Goal: Check status: Check status

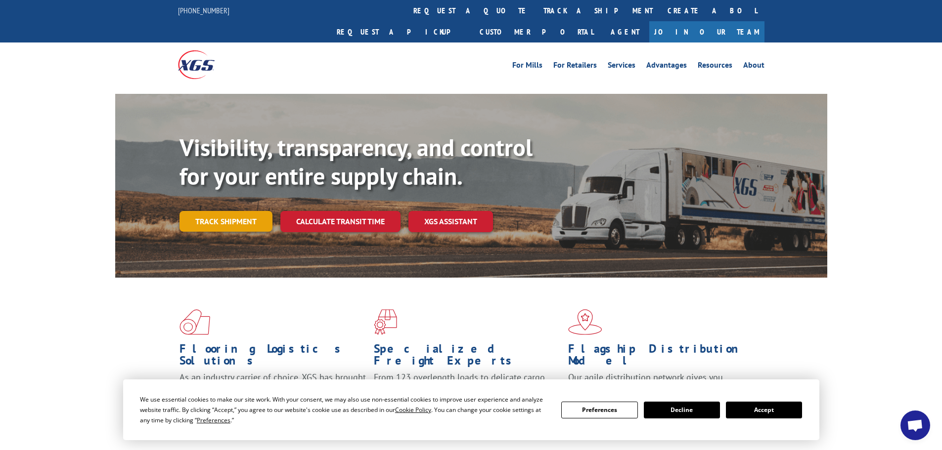
click at [225, 211] on link "Track shipment" at bounding box center [226, 221] width 93 height 21
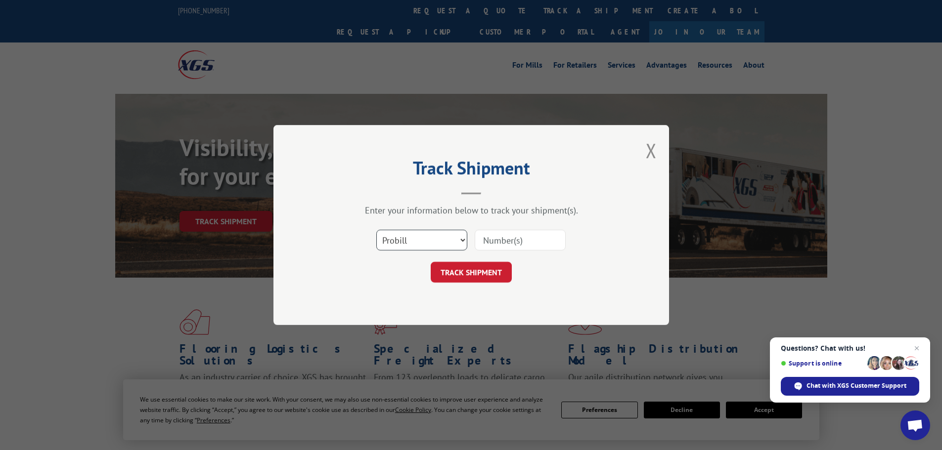
click at [434, 245] on select "Select category... Probill BOL PO" at bounding box center [421, 240] width 91 height 21
click at [430, 243] on select "Select category... Probill BOL PO" at bounding box center [421, 240] width 91 height 21
click at [498, 240] on input at bounding box center [520, 240] width 91 height 21
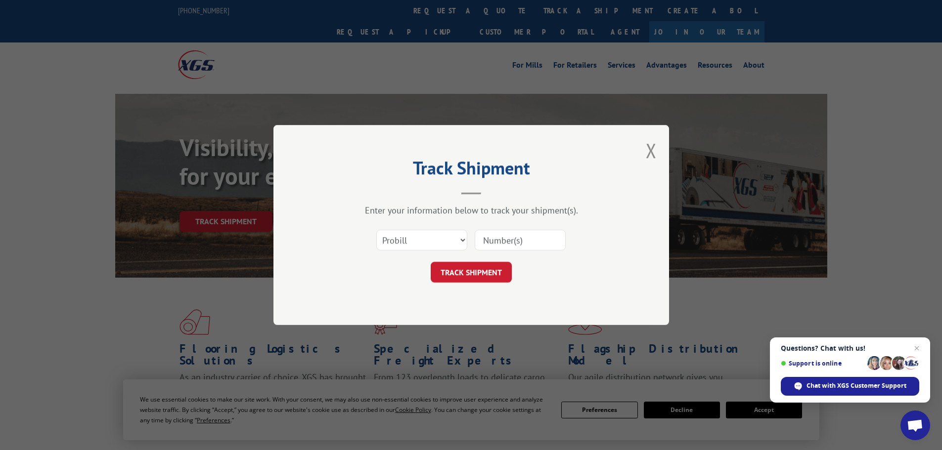
paste input "471834280533"
type input "471834280533"
click at [470, 273] on button "TRACK SHIPMENT" at bounding box center [471, 272] width 81 height 21
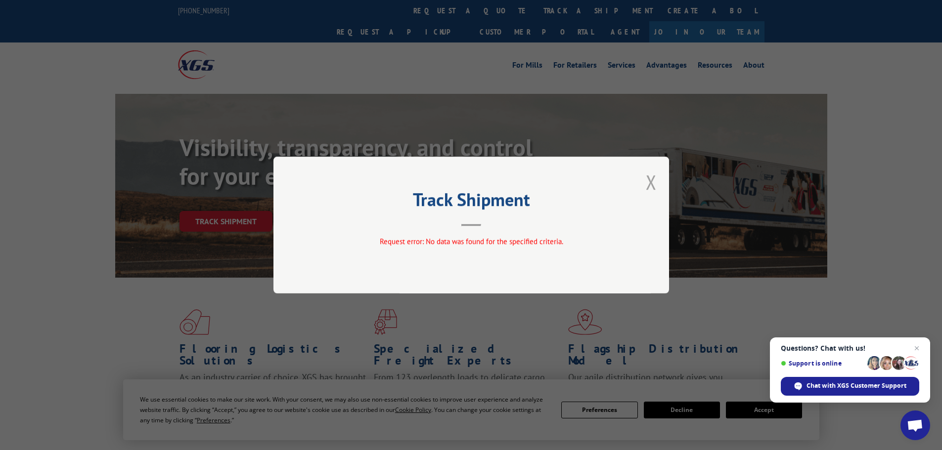
click at [647, 193] on button "Close modal" at bounding box center [651, 182] width 11 height 26
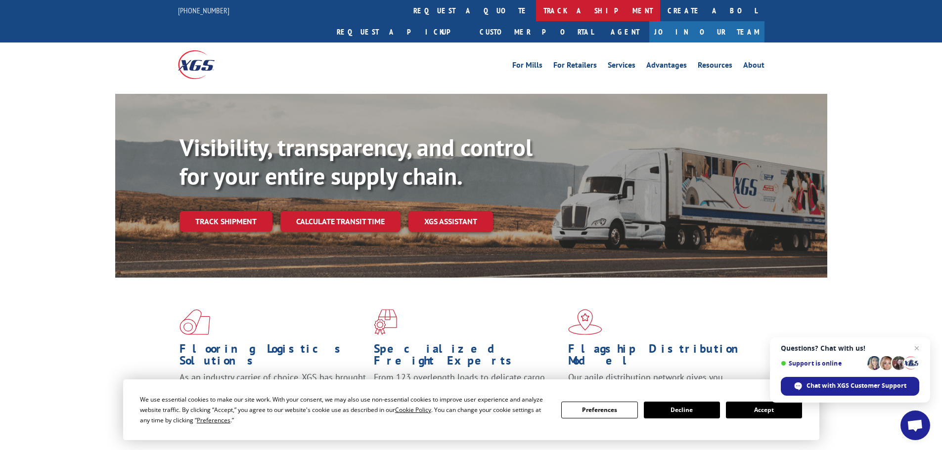
click at [536, 10] on link "track a shipment" at bounding box center [598, 10] width 124 height 21
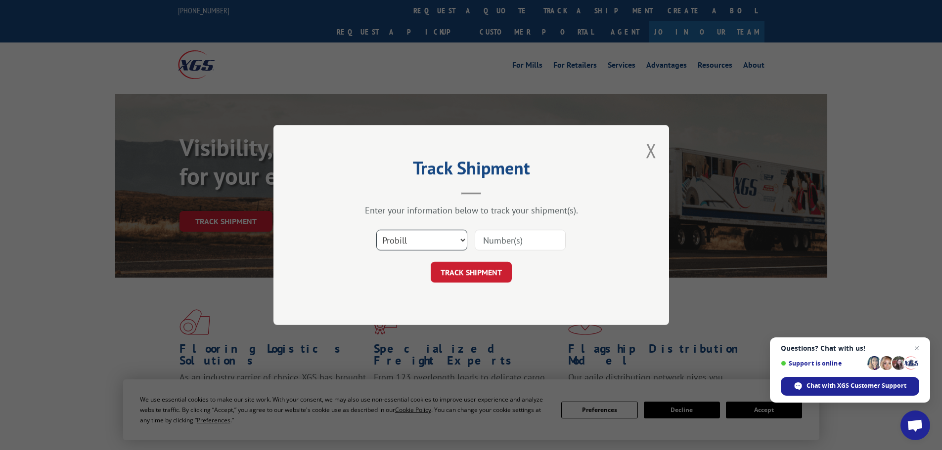
click at [413, 243] on select "Select category... Probill BOL PO" at bounding box center [421, 240] width 91 height 21
click at [643, 157] on div "Track Shipment Enter your information below to track your shipment(s). Select c…" at bounding box center [471, 225] width 396 height 200
click at [652, 152] on button "Close modal" at bounding box center [651, 150] width 11 height 26
